Goal: Transaction & Acquisition: Download file/media

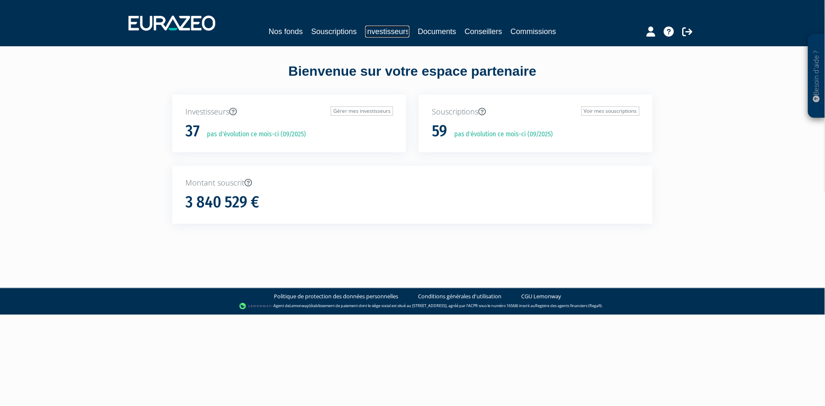
click at [396, 33] on link "Investisseurs" at bounding box center [387, 32] width 44 height 12
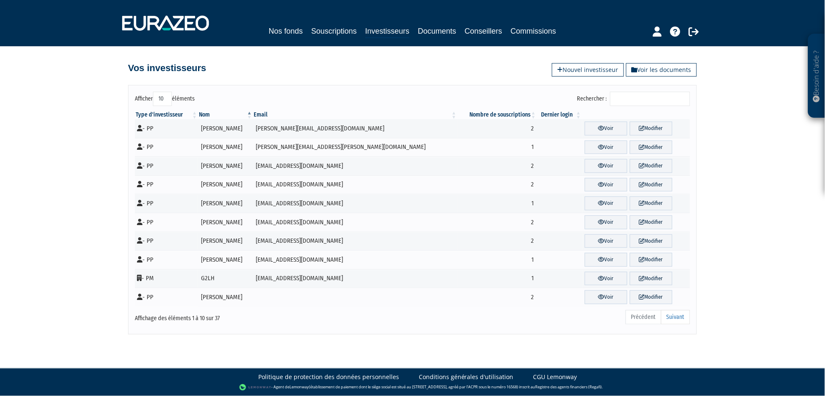
click at [166, 100] on select "10 25 50 100" at bounding box center [162, 99] width 19 height 14
select select "100"
click at [153, 92] on select "10 25 50 100" at bounding box center [162, 99] width 19 height 14
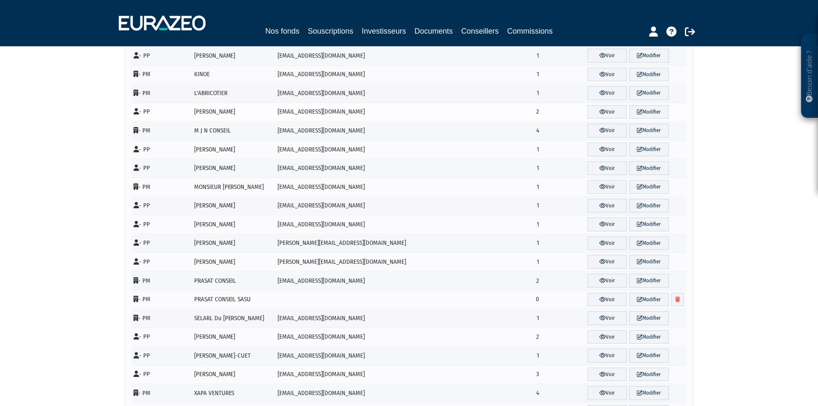
scroll to position [374, 0]
click at [593, 261] on link "Voir" at bounding box center [608, 261] width 40 height 14
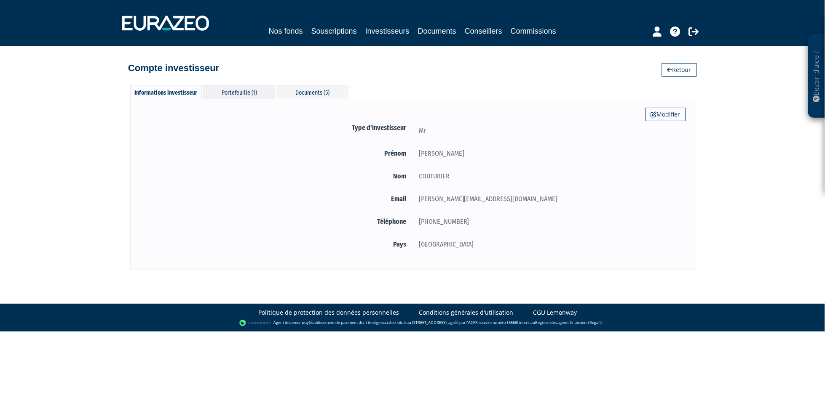
click at [256, 93] on div "Portefeuille (1)" at bounding box center [239, 92] width 72 height 14
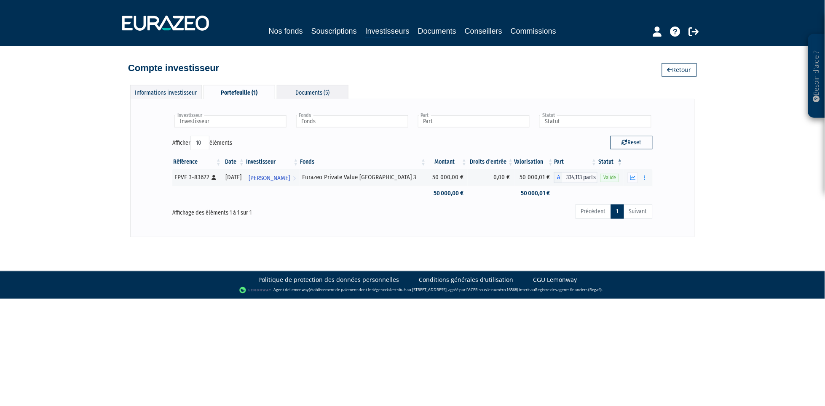
click at [313, 92] on div "Documents (5)" at bounding box center [313, 92] width 72 height 14
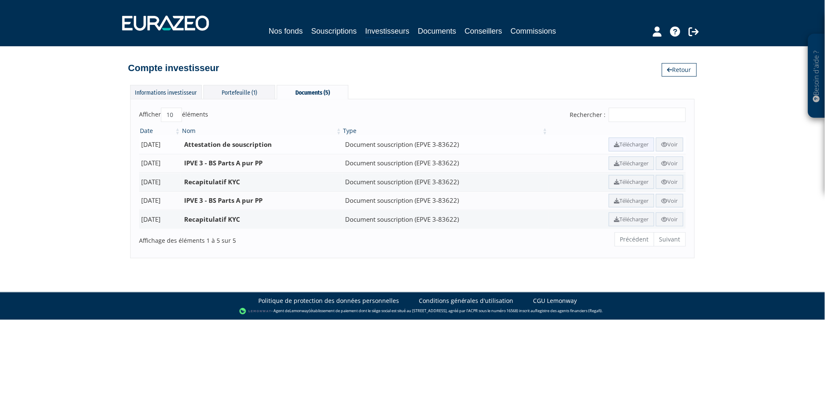
click at [632, 144] on link "Télécharger" at bounding box center [631, 145] width 45 height 14
drag, startPoint x: 30, startPoint y: 121, endPoint x: 62, endPoint y: 157, distance: 47.7
click at [30, 121] on div "Besoin d'aide ? × J'ai besoin d'aide Si vous avez une question à propos du fonc…" at bounding box center [412, 129] width 825 height 259
drag, startPoint x: 71, startPoint y: 162, endPoint x: 27, endPoint y: 157, distance: 44.1
click at [71, 162] on div "Besoin d'aide ? × J'ai besoin d'aide Si vous avez une question à propos du fonc…" at bounding box center [412, 129] width 825 height 259
